Goal: Register for event/course

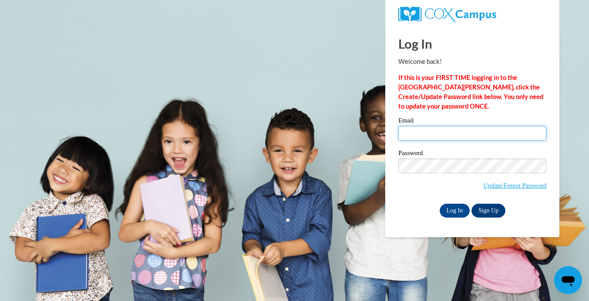
type input "lashaecochran04@icloud.com"
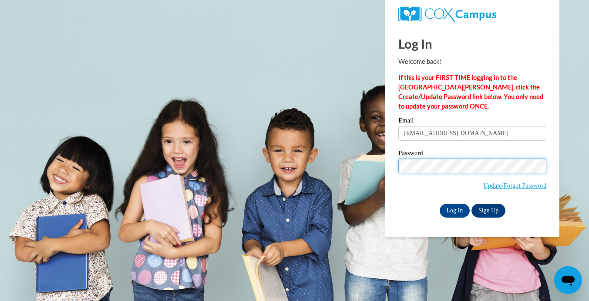
click at [454, 209] on input "Log In" at bounding box center [454, 211] width 30 height 14
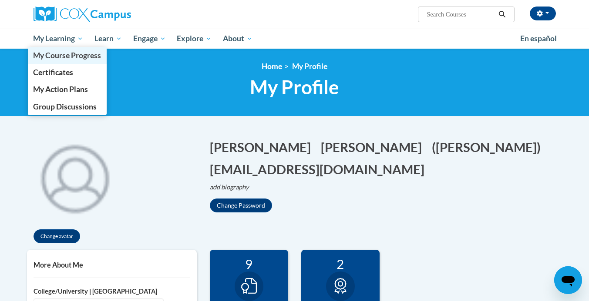
click at [73, 57] on span "My Course Progress" at bounding box center [67, 55] width 68 height 9
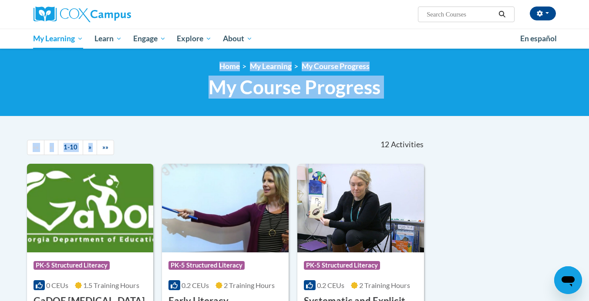
drag, startPoint x: 0, startPoint y: 0, endPoint x: 134, endPoint y: 161, distance: 209.5
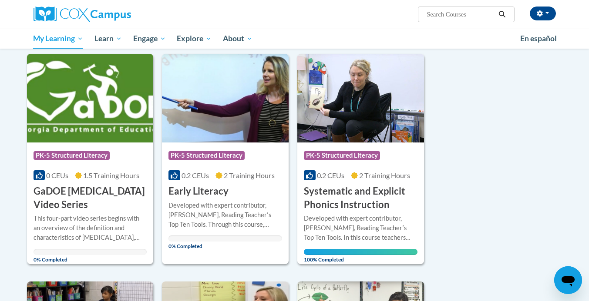
scroll to position [110, 0]
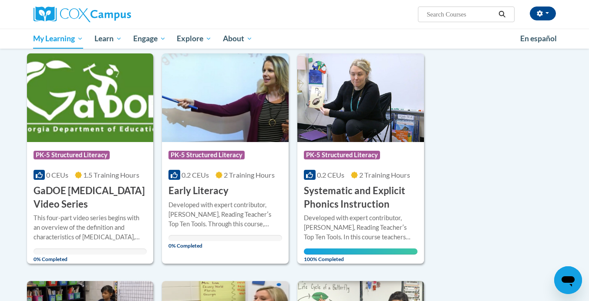
click at [212, 189] on h3 "Early Literacy" at bounding box center [198, 190] width 60 height 13
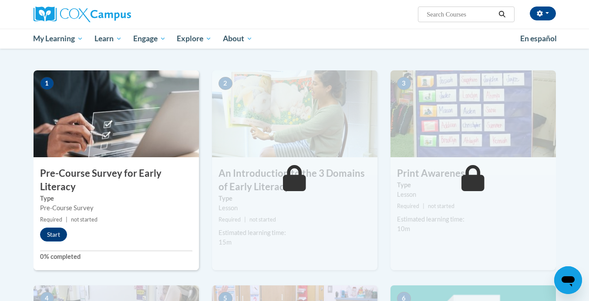
scroll to position [158, 0]
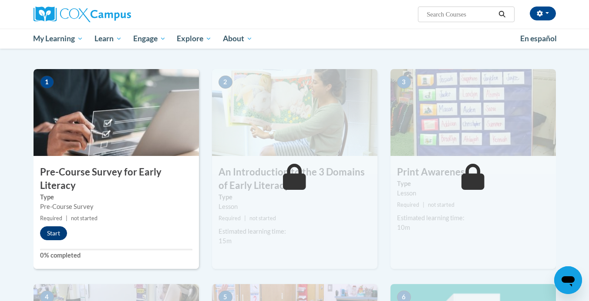
click at [60, 233] on button "Start" at bounding box center [53, 234] width 27 height 14
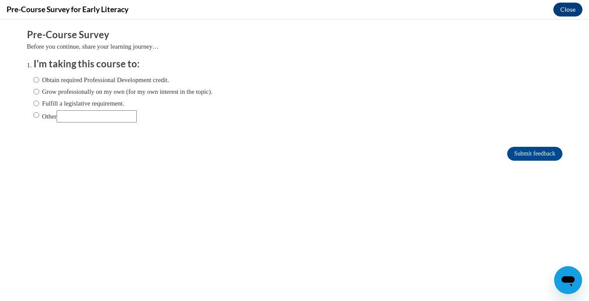
scroll to position [0, 0]
click at [38, 79] on input "Obtain required Professional Development credit." at bounding box center [36, 80] width 6 height 10
radio input "true"
click at [537, 156] on input "Submit feedback" at bounding box center [534, 154] width 55 height 14
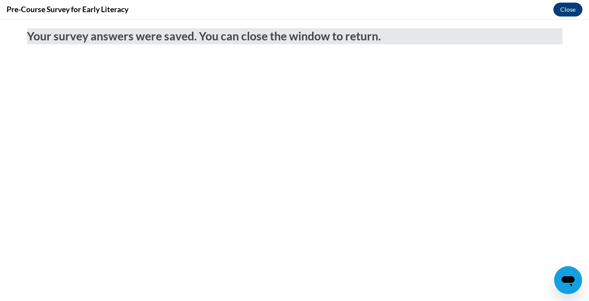
click at [568, 10] on button "Close" at bounding box center [567, 10] width 29 height 14
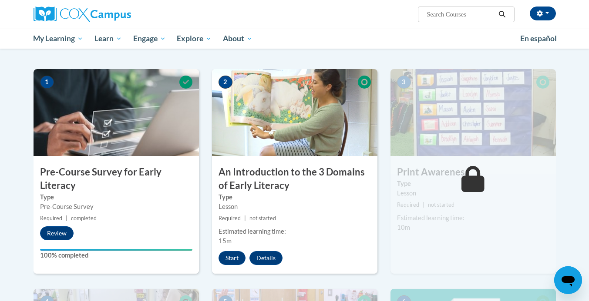
click at [217, 256] on div "Start Details Feedback" at bounding box center [252, 258] width 81 height 14
click at [222, 256] on button "Start" at bounding box center [231, 258] width 27 height 14
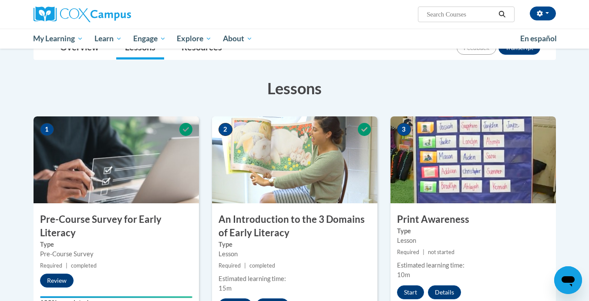
scroll to position [118, 0]
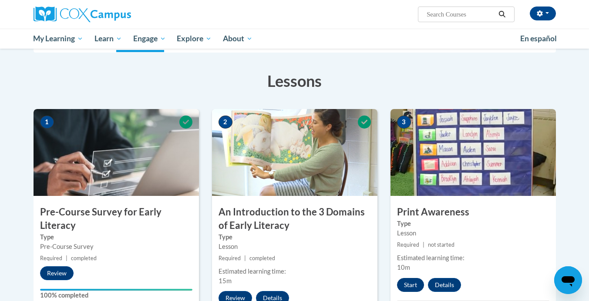
click at [414, 280] on button "Start" at bounding box center [410, 285] width 27 height 14
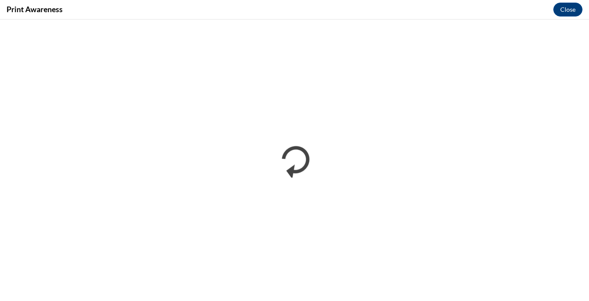
scroll to position [0, 0]
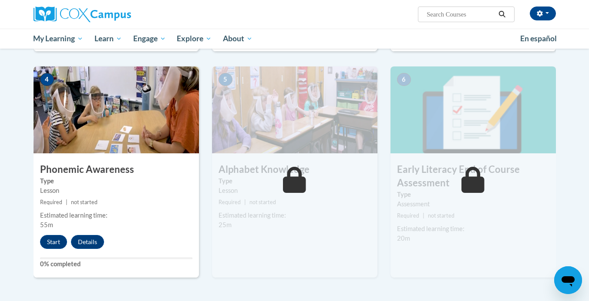
scroll to position [404, 0]
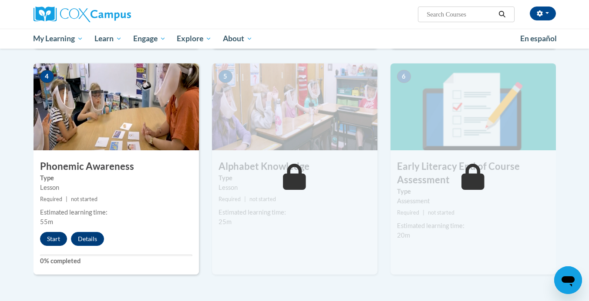
click at [57, 236] on button "Start" at bounding box center [53, 239] width 27 height 14
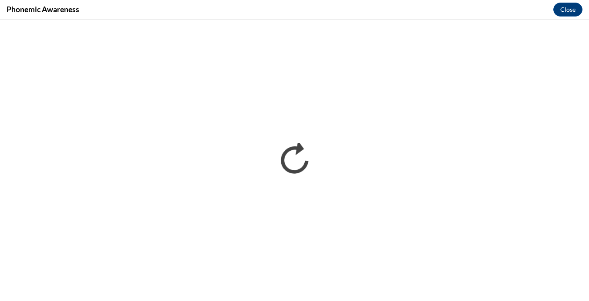
scroll to position [0, 0]
